Goal: Ask a question

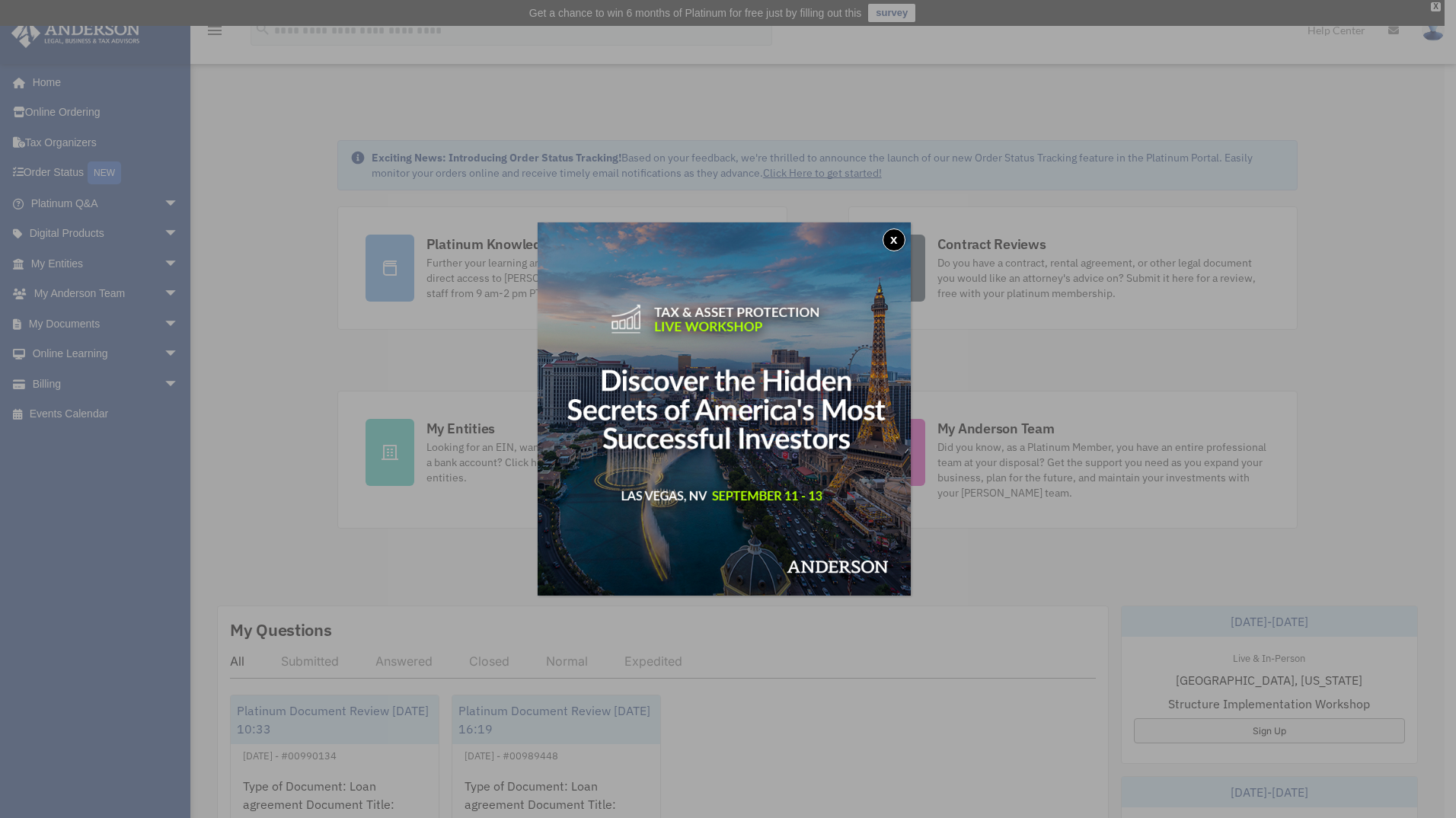
click at [895, 238] on button "x" at bounding box center [894, 240] width 23 height 23
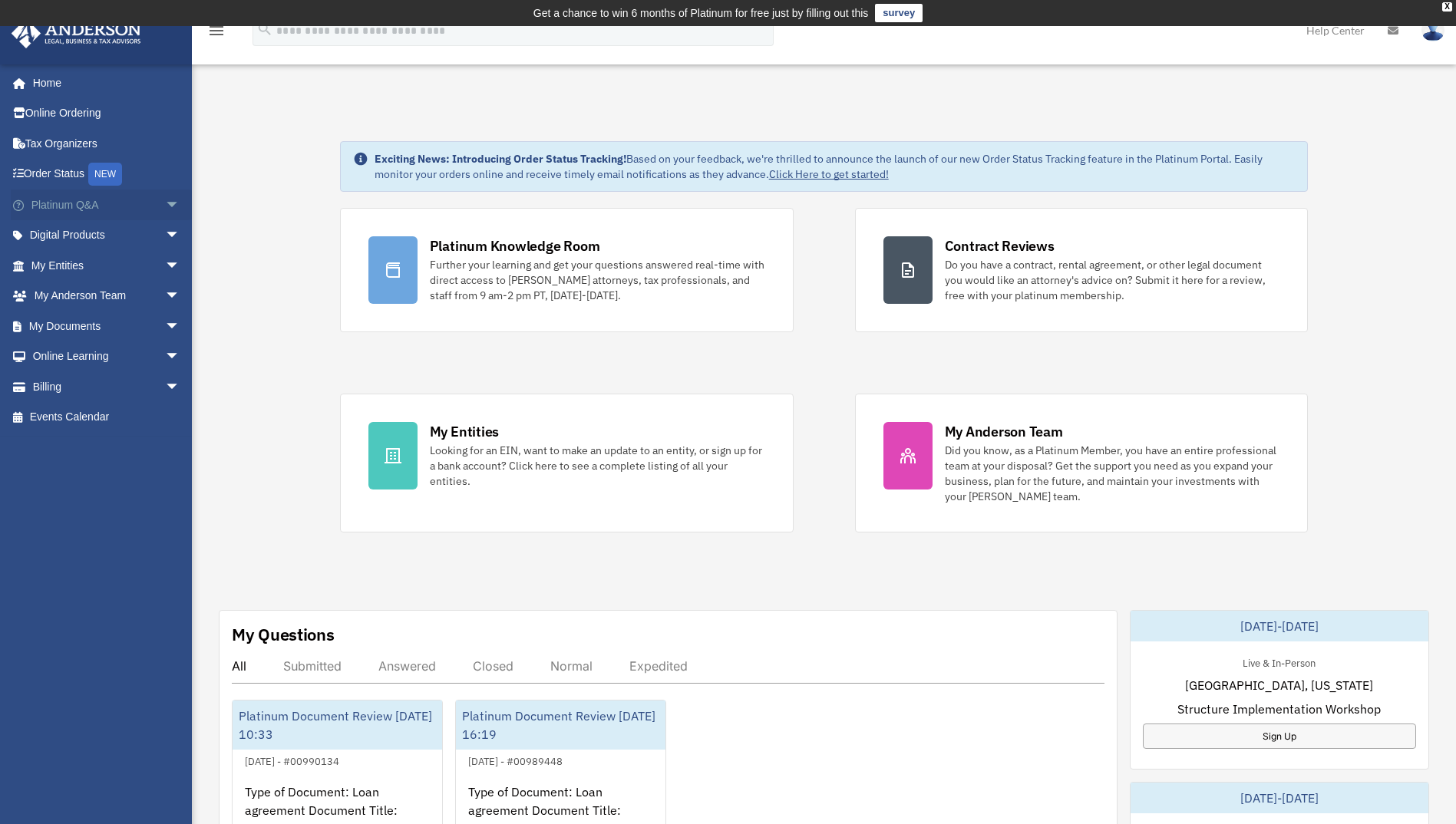
click at [165, 202] on span "arrow_drop_down" at bounding box center [180, 205] width 30 height 31
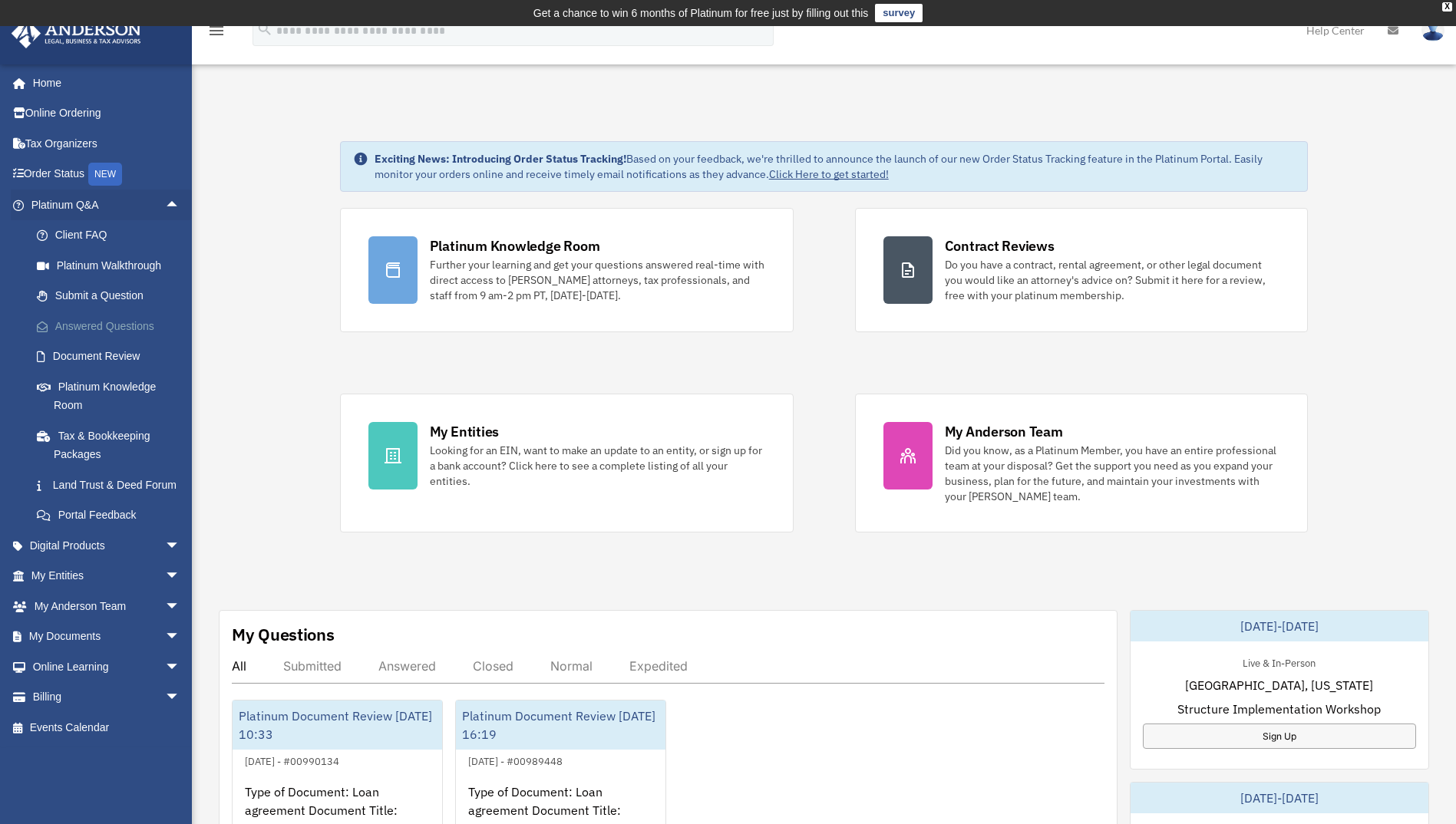
click at [100, 321] on link "Answered Questions" at bounding box center [112, 326] width 182 height 30
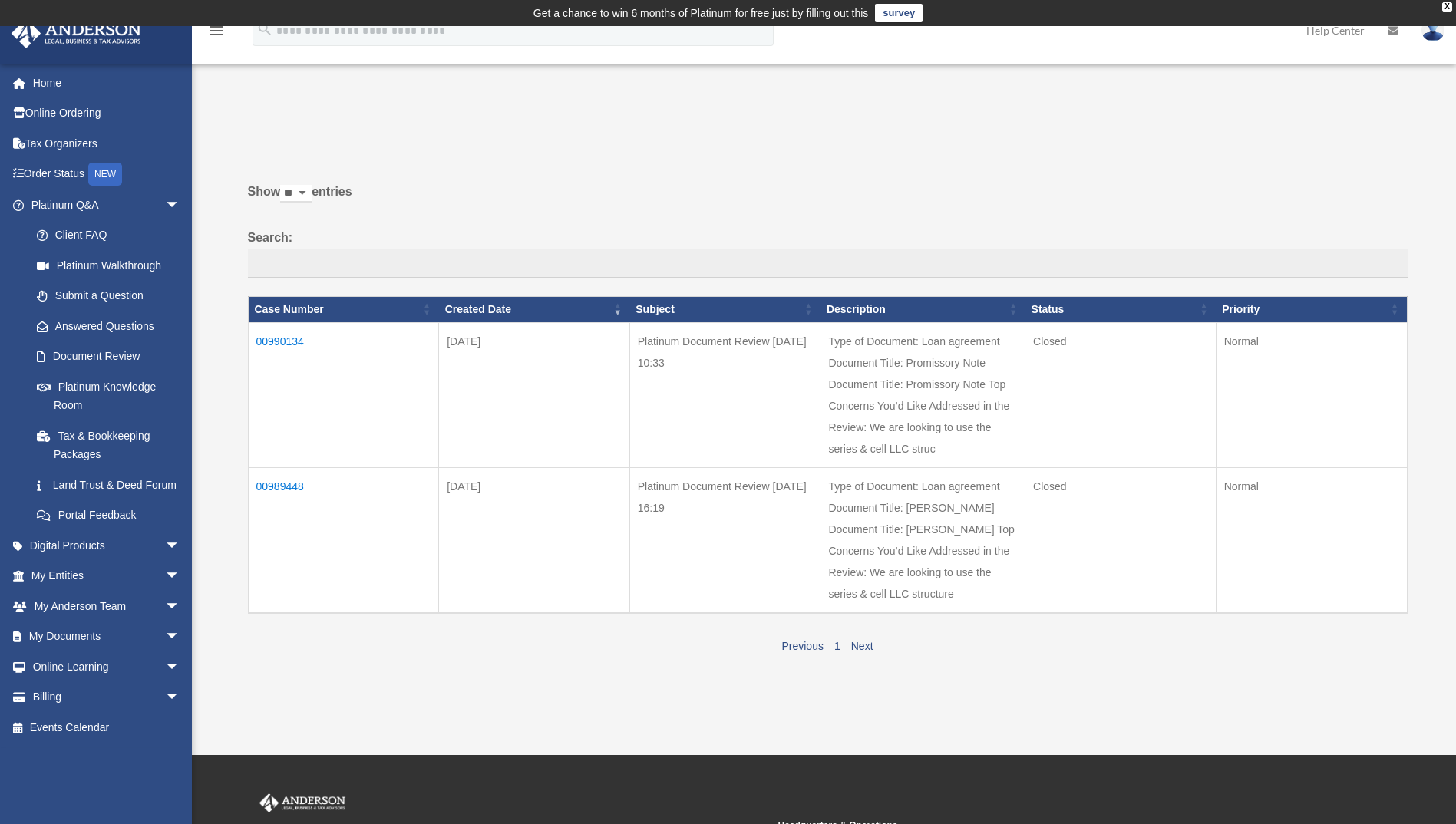
click at [272, 339] on td "00990134" at bounding box center [343, 395] width 191 height 145
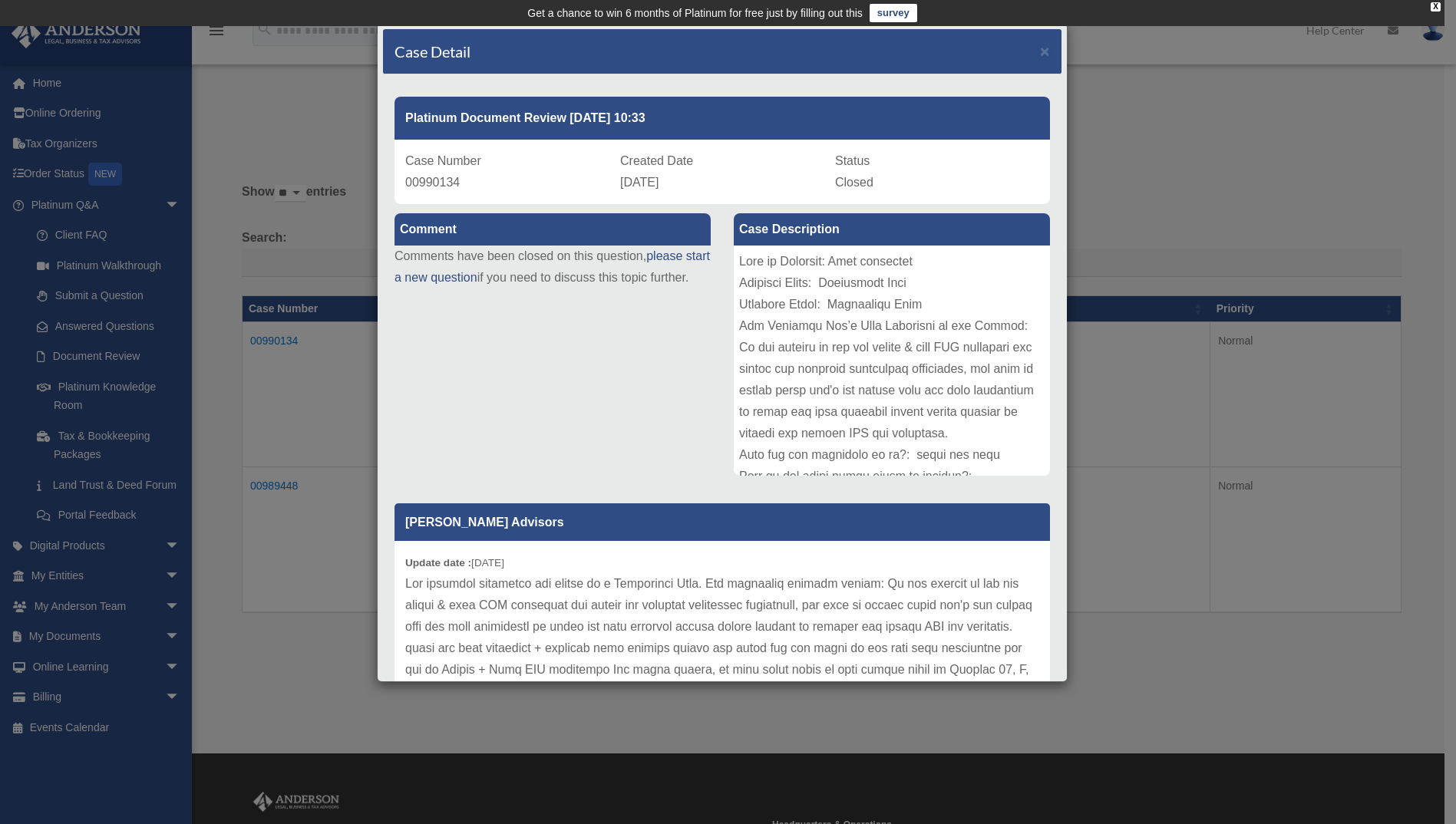
click at [722, 229] on div "Case Description" at bounding box center [891, 346] width 339 height 283
click at [711, 227] on div "Comment Comments have been closed on this question, please start a new question…" at bounding box center [552, 257] width 339 height 106
click at [722, 287] on div "Case Description" at bounding box center [891, 346] width 339 height 283
